Goal: Task Accomplishment & Management: Manage account settings

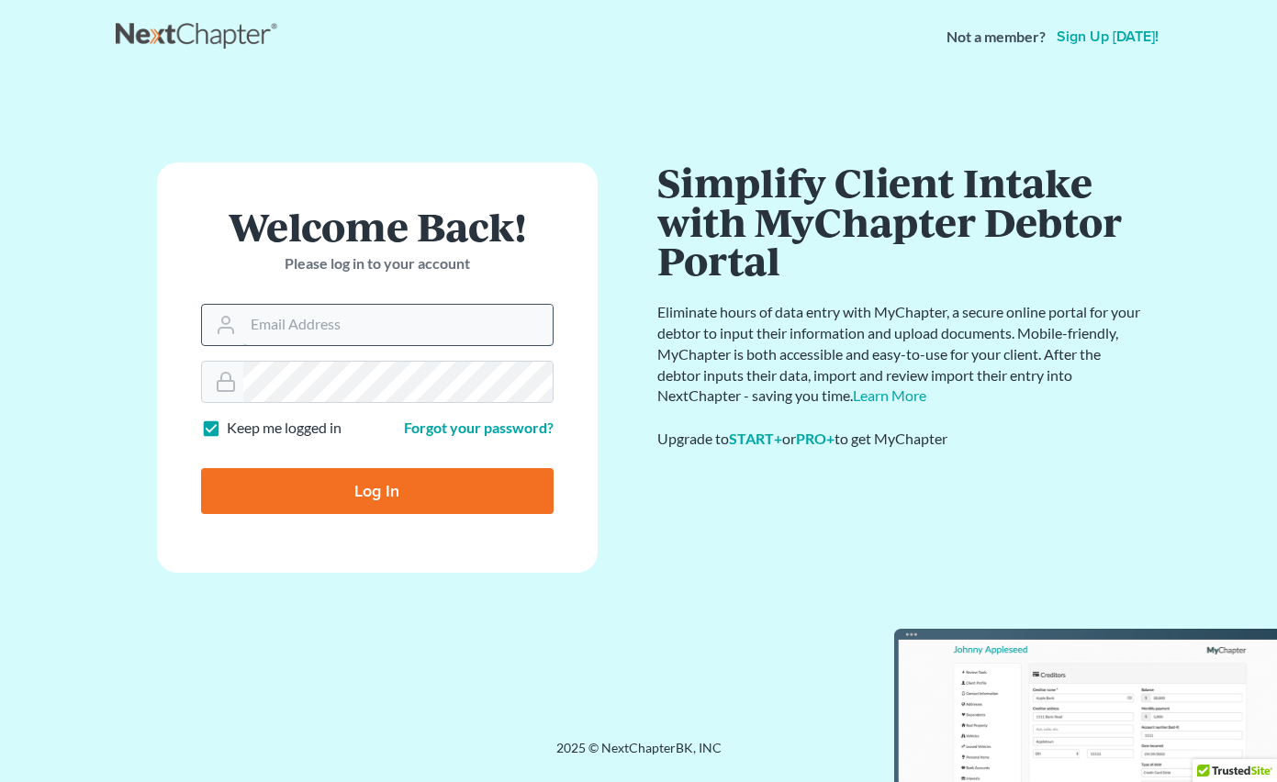
click at [404, 328] on input "Email Address" at bounding box center [397, 325] width 309 height 40
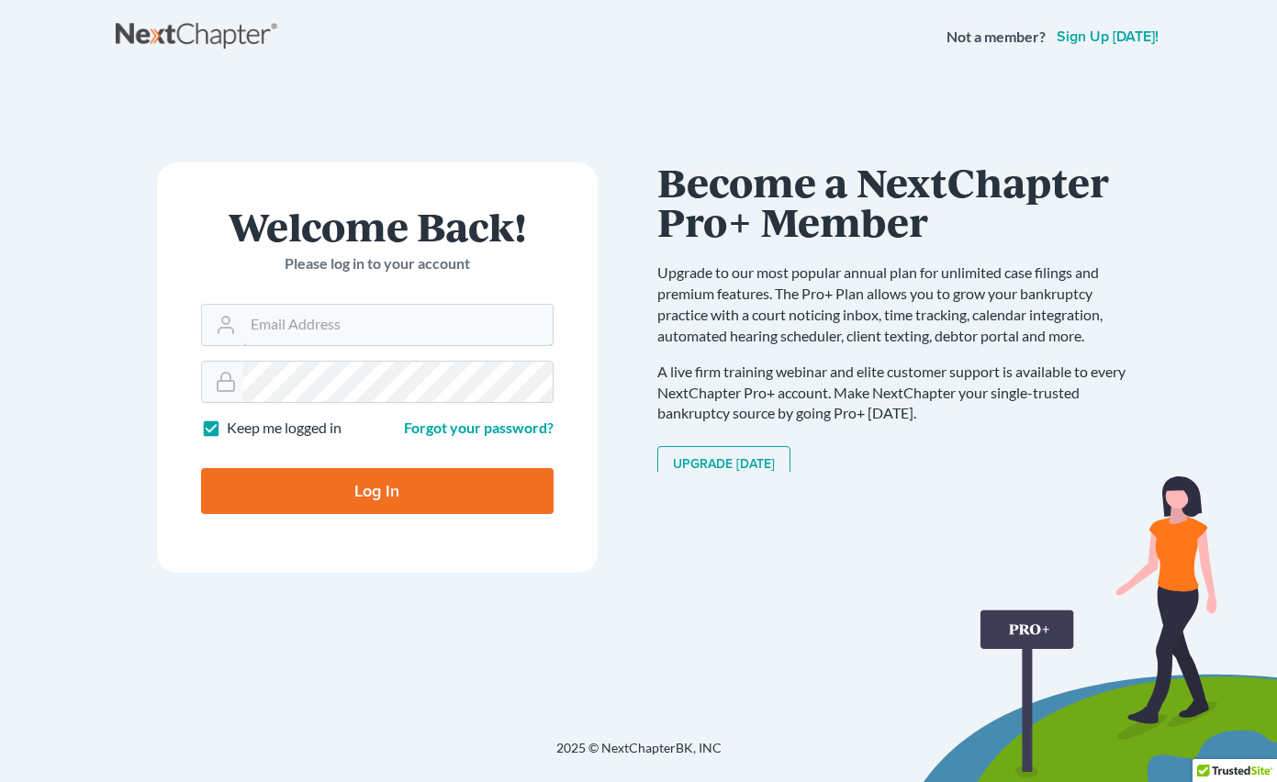
type input "[PERSON_NAME][EMAIL_ADDRESS][DOMAIN_NAME]"
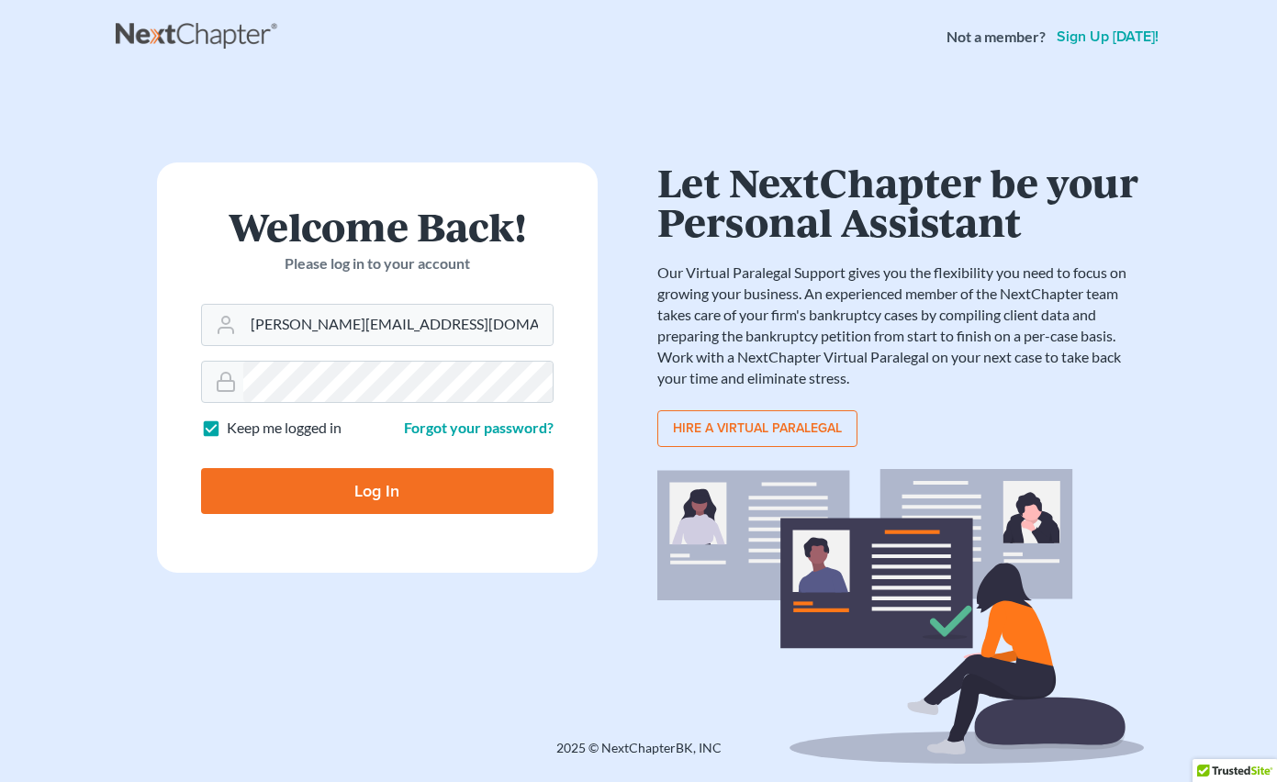
click at [362, 487] on input "Log In" at bounding box center [377, 491] width 353 height 46
type input "Thinking..."
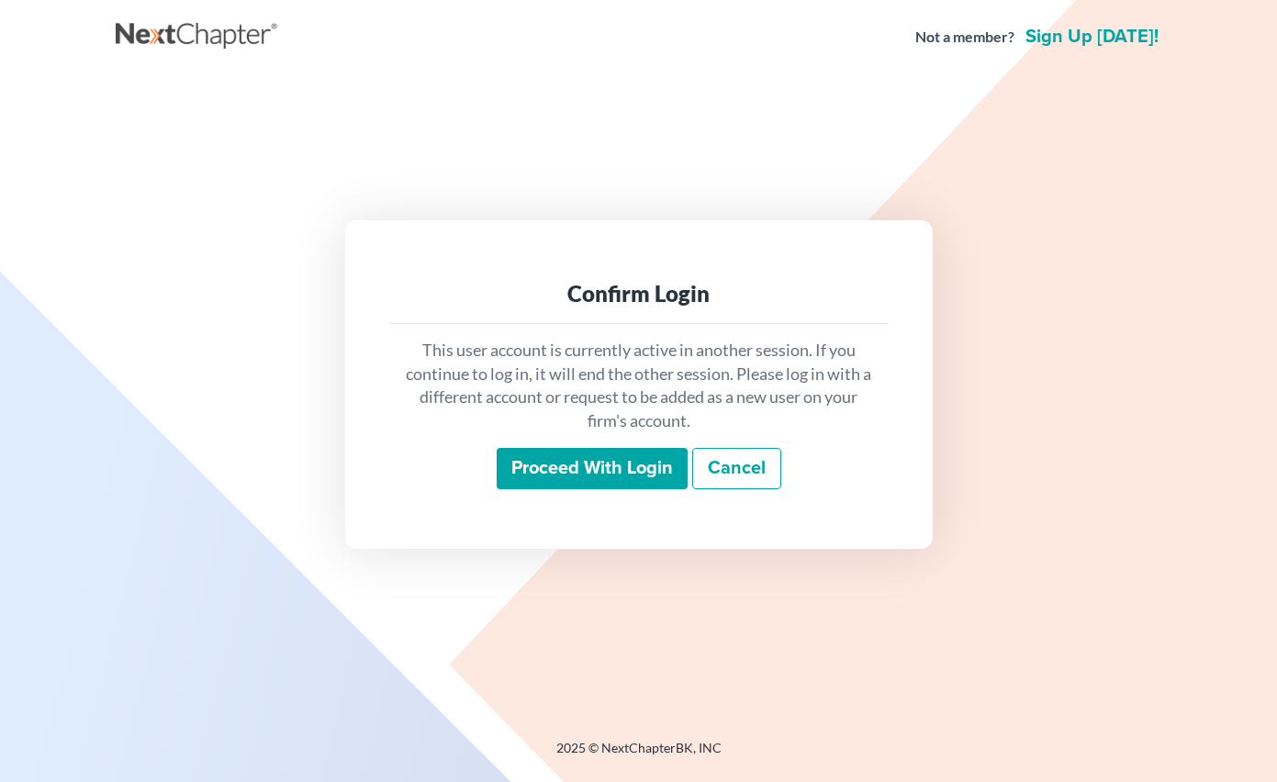
click at [625, 473] on input "Proceed with login" at bounding box center [592, 469] width 191 height 42
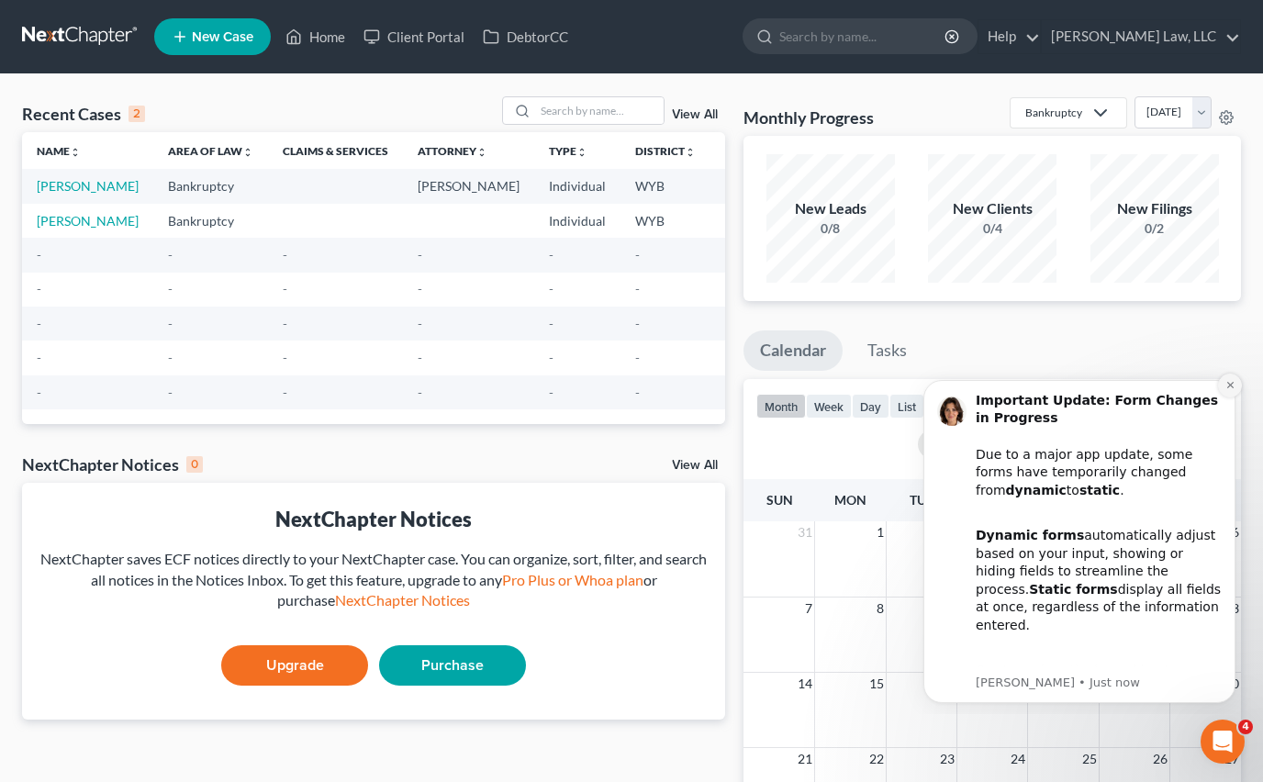
click at [1227, 383] on icon "Dismiss notification" at bounding box center [1229, 385] width 6 height 6
